Goal: Check status: Check status

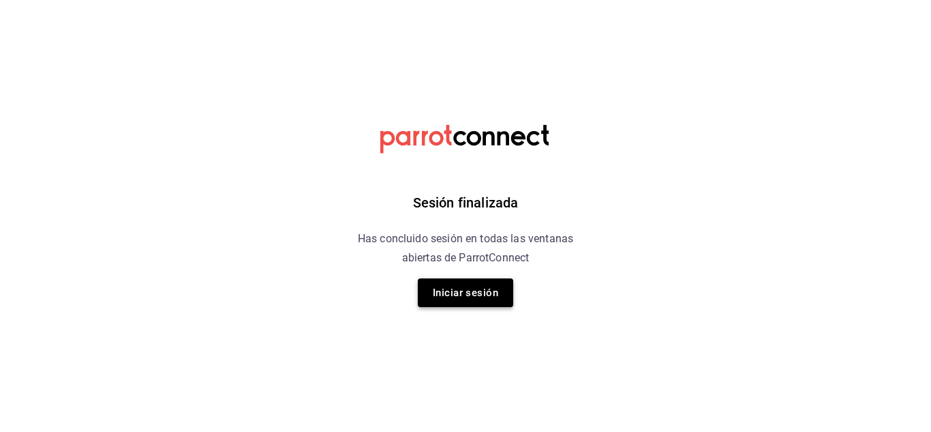
click at [458, 286] on button "Iniciar sesión" at bounding box center [465, 292] width 95 height 29
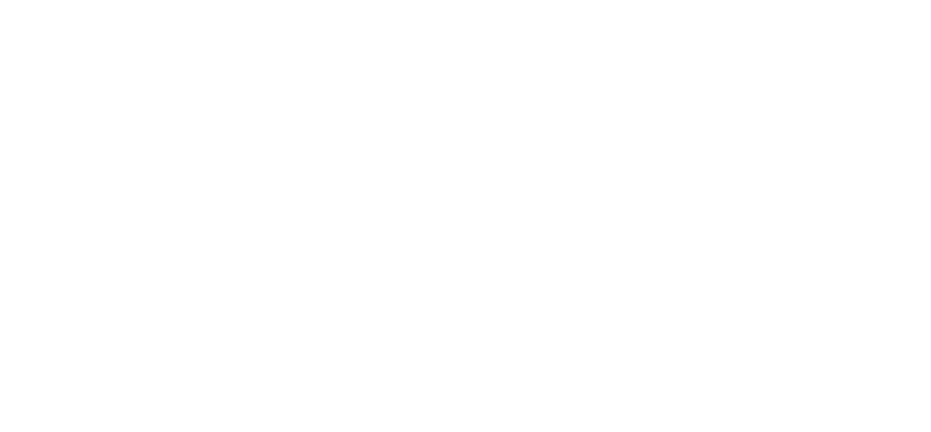
click at [541, 5] on html at bounding box center [465, 2] width 931 height 5
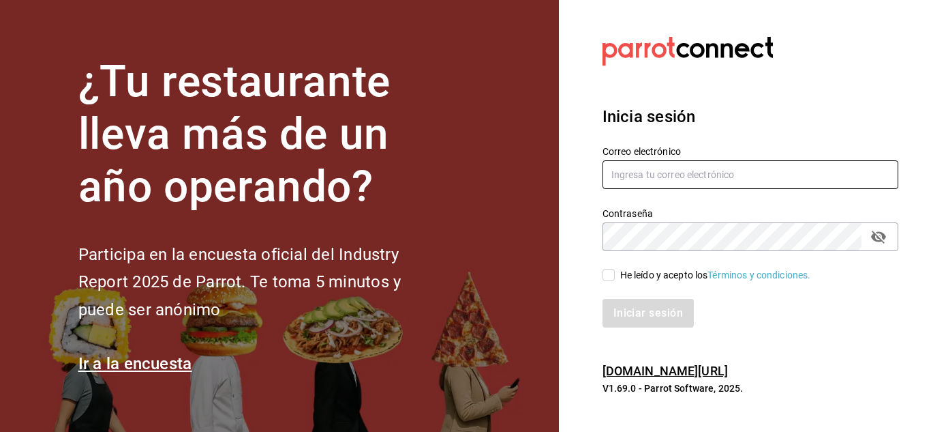
type input "elias@icloud.com"
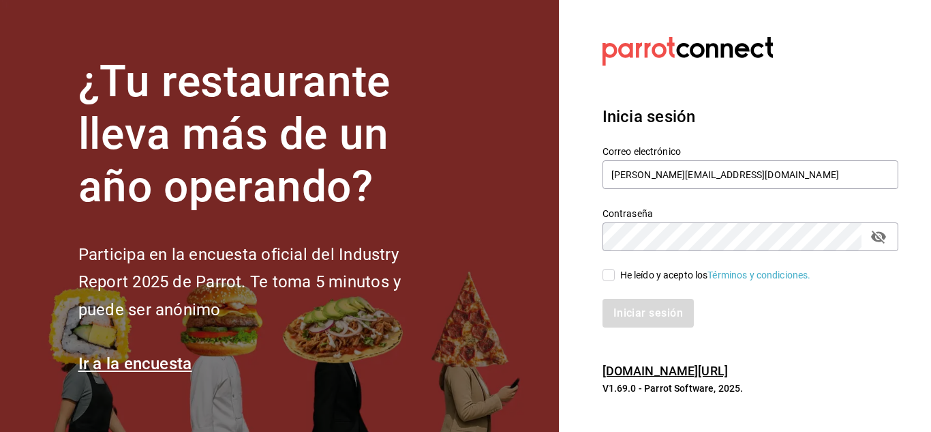
click at [609, 275] on input "He leído y acepto los Términos y condiciones." at bounding box center [609, 275] width 12 height 12
checkbox input "true"
click at [642, 308] on button "Iniciar sesión" at bounding box center [649, 313] width 93 height 29
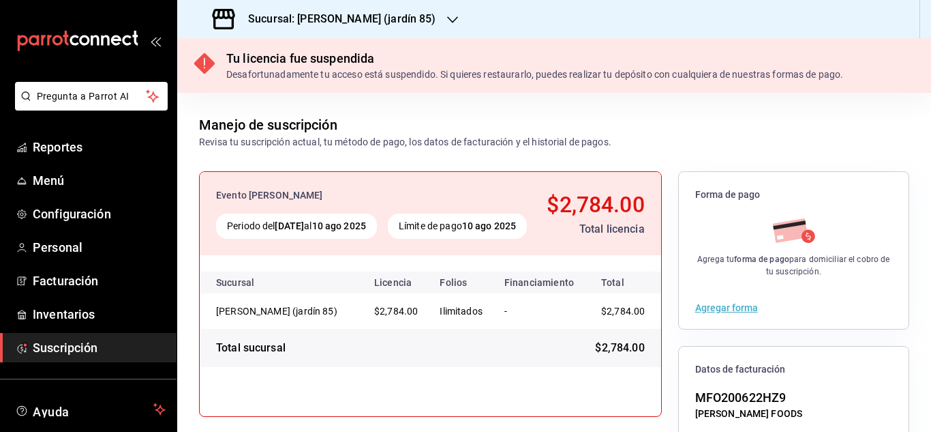
click at [447, 23] on icon "button" at bounding box center [452, 19] width 11 height 11
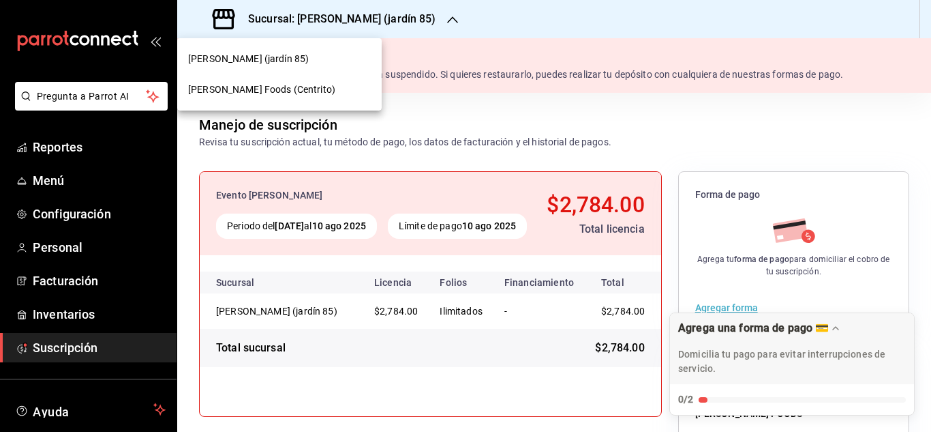
click at [282, 95] on span "Mahana Foods (Centrito)" at bounding box center [261, 90] width 147 height 14
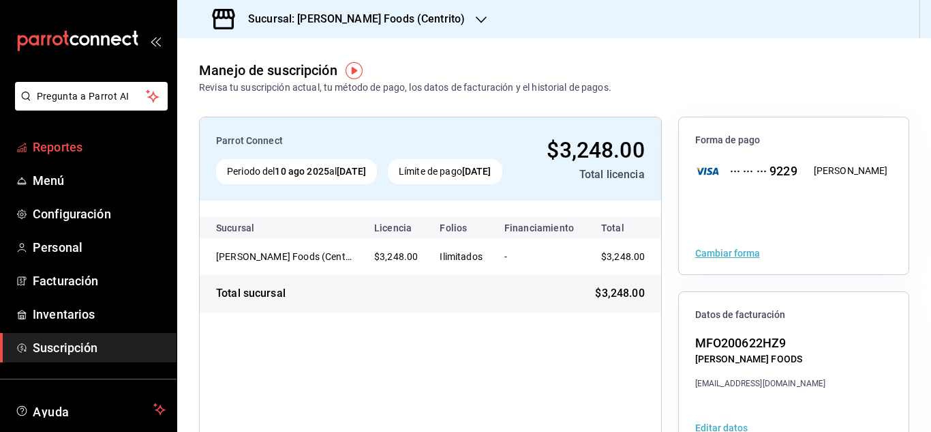
click at [50, 153] on span "Reportes" at bounding box center [99, 147] width 133 height 18
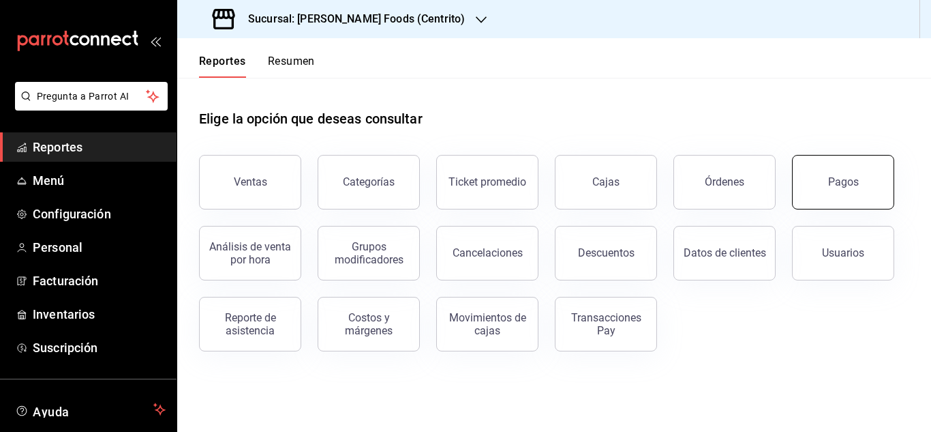
click at [805, 190] on button "Pagos" at bounding box center [843, 182] width 102 height 55
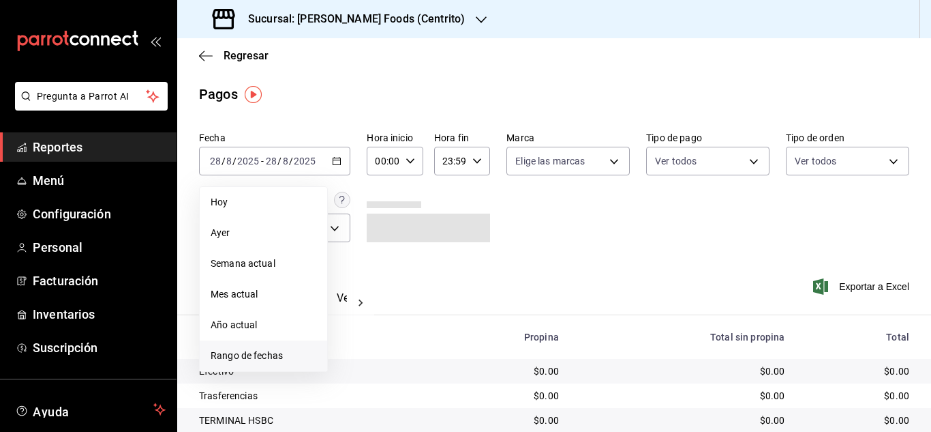
click at [296, 358] on span "Rango de fechas" at bounding box center [264, 355] width 106 height 14
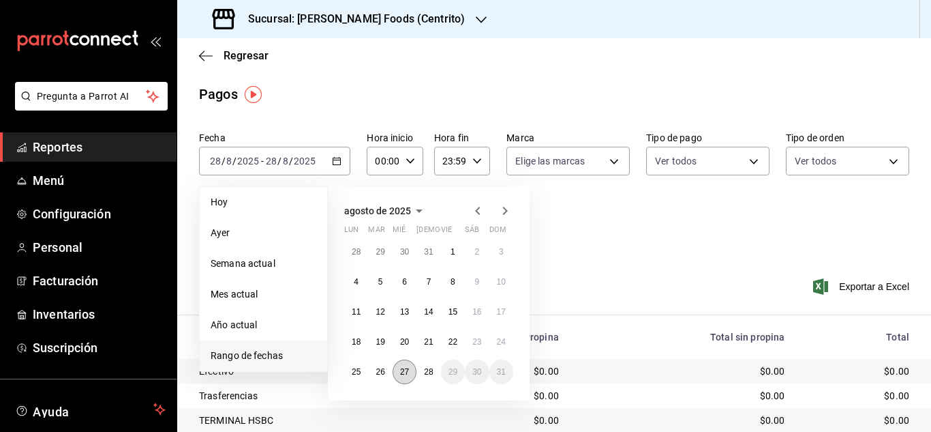
click at [400, 373] on abbr "27" at bounding box center [404, 372] width 9 height 10
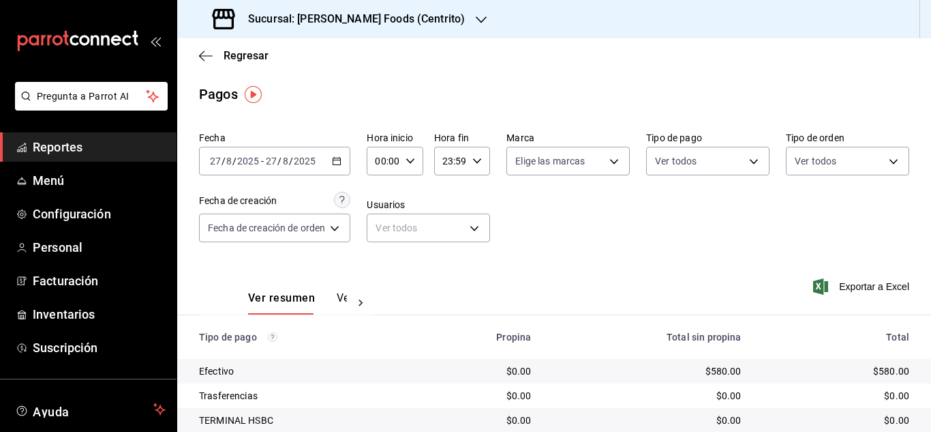
click at [344, 154] on div "2025-08-27 27 / 8 / 2025 - 2025-08-27 27 / 8 / 2025" at bounding box center [274, 161] width 151 height 29
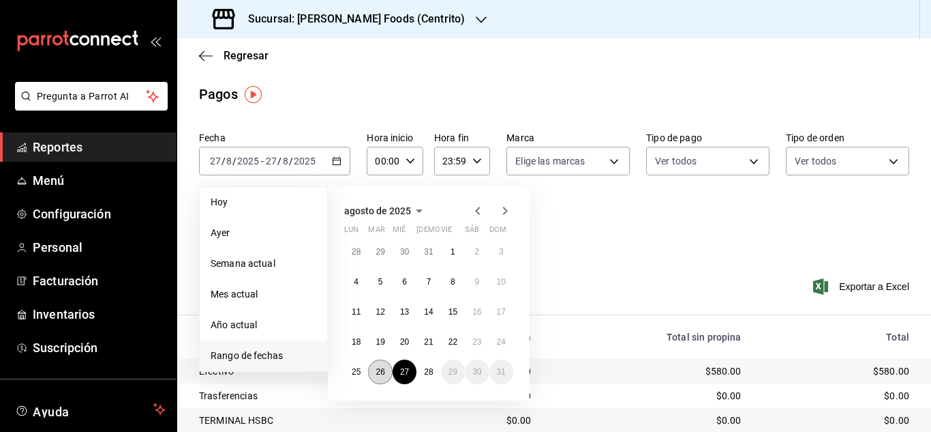
click at [380, 376] on abbr "26" at bounding box center [380, 372] width 9 height 10
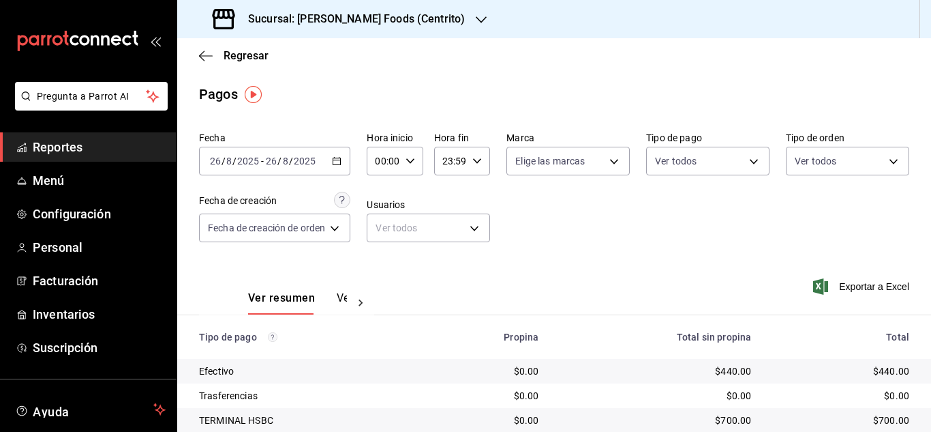
click at [339, 162] on icon "button" at bounding box center [337, 161] width 10 height 10
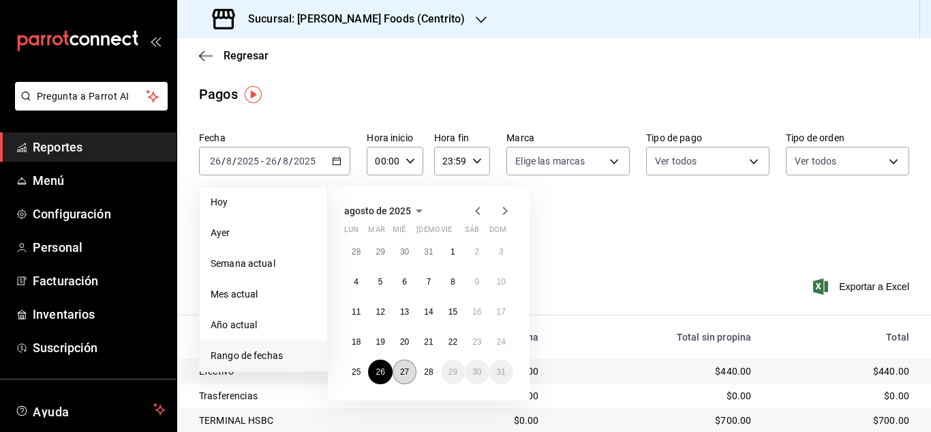
click at [404, 372] on abbr "27" at bounding box center [404, 372] width 9 height 10
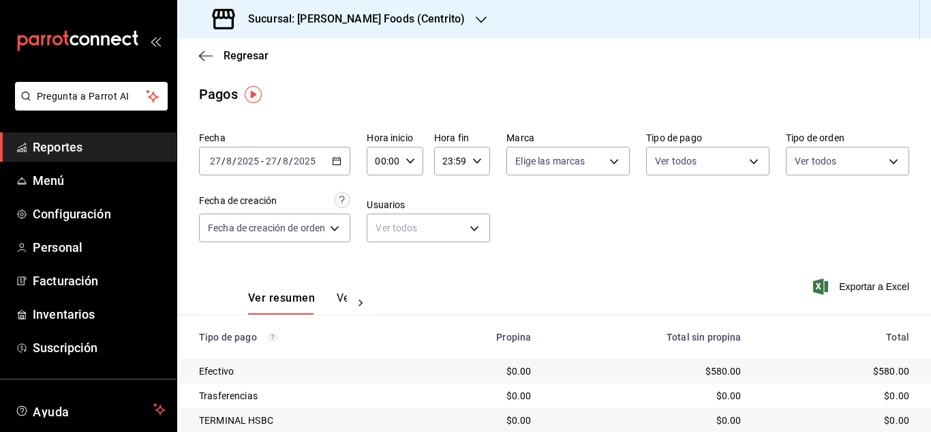
click at [344, 162] on div "2025-08-27 27 / 8 / 2025 - 2025-08-27 27 / 8 / 2025" at bounding box center [274, 161] width 151 height 29
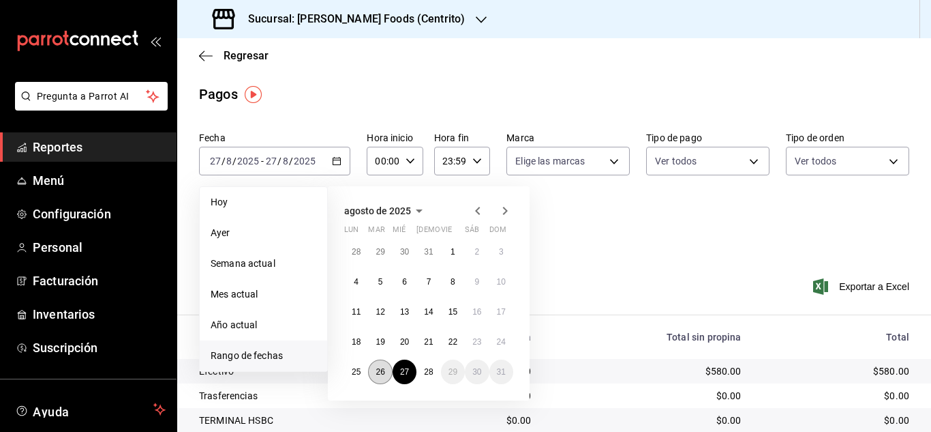
click at [378, 376] on abbr "26" at bounding box center [380, 372] width 9 height 10
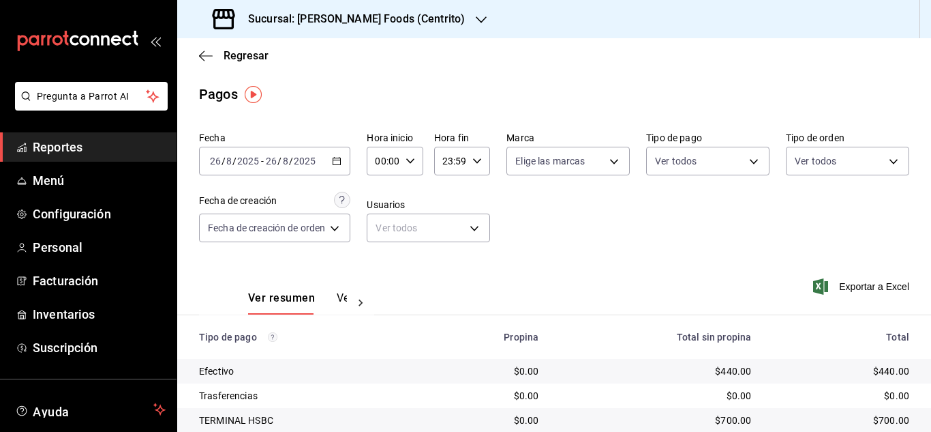
click at [339, 162] on icon "button" at bounding box center [337, 161] width 10 height 10
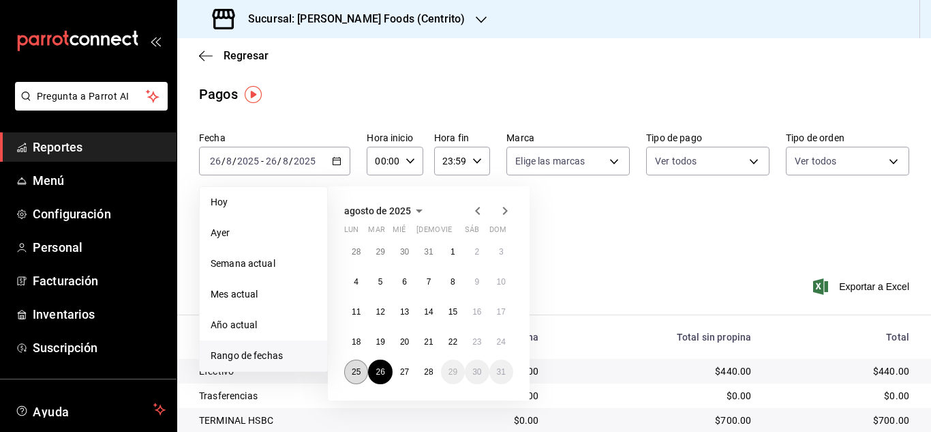
click at [356, 368] on abbr "25" at bounding box center [356, 372] width 9 height 10
